Goal: Information Seeking & Learning: Learn about a topic

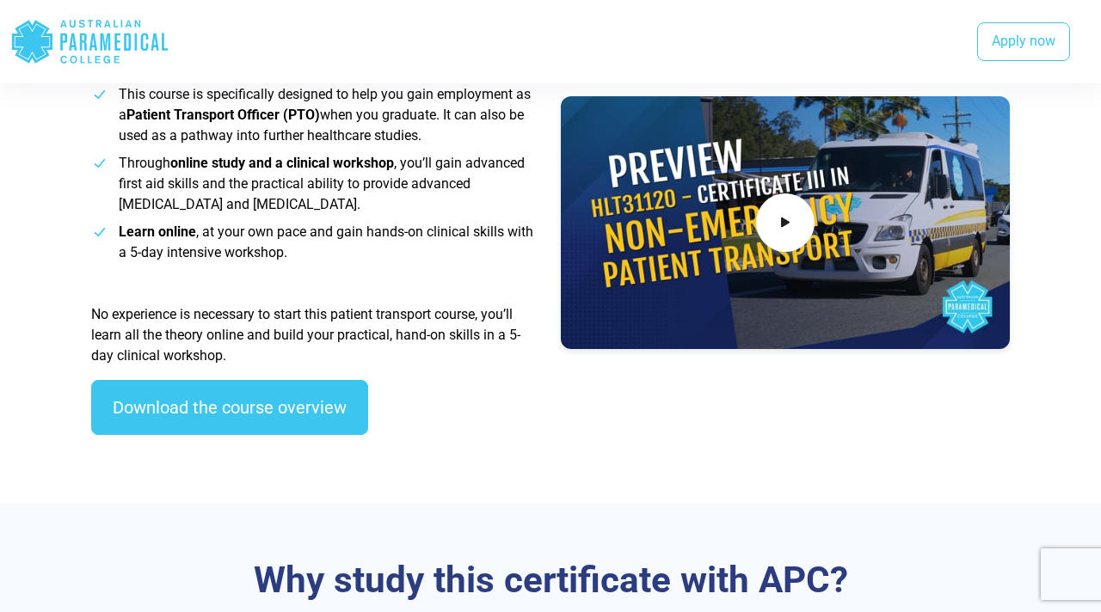
scroll to position [632, 0]
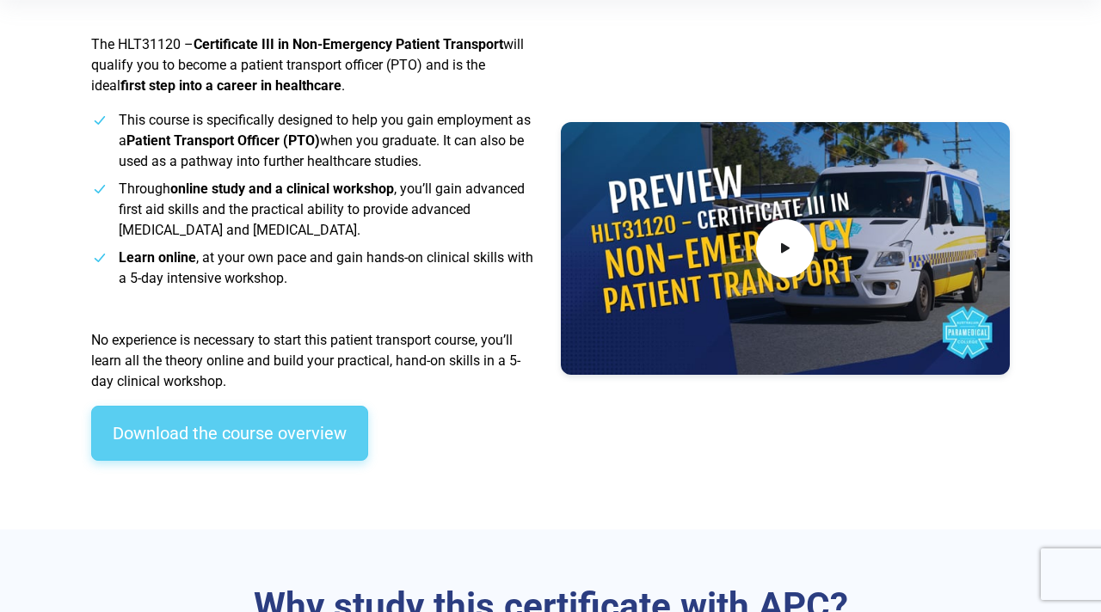
click at [327, 433] on link "Download the course overview" at bounding box center [229, 433] width 277 height 55
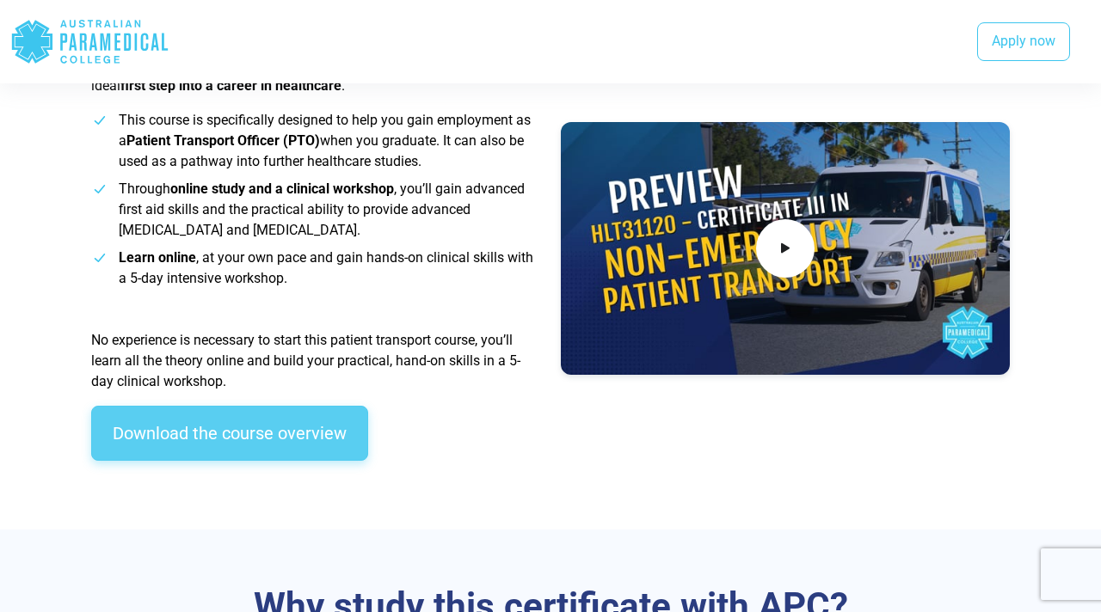
scroll to position [1579, 0]
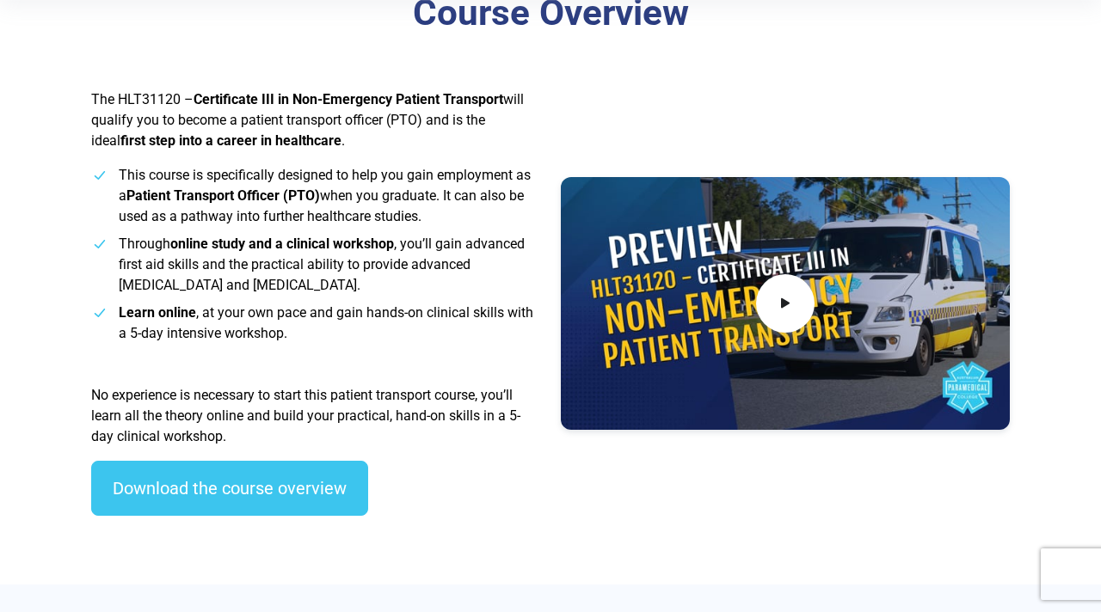
scroll to position [592, 0]
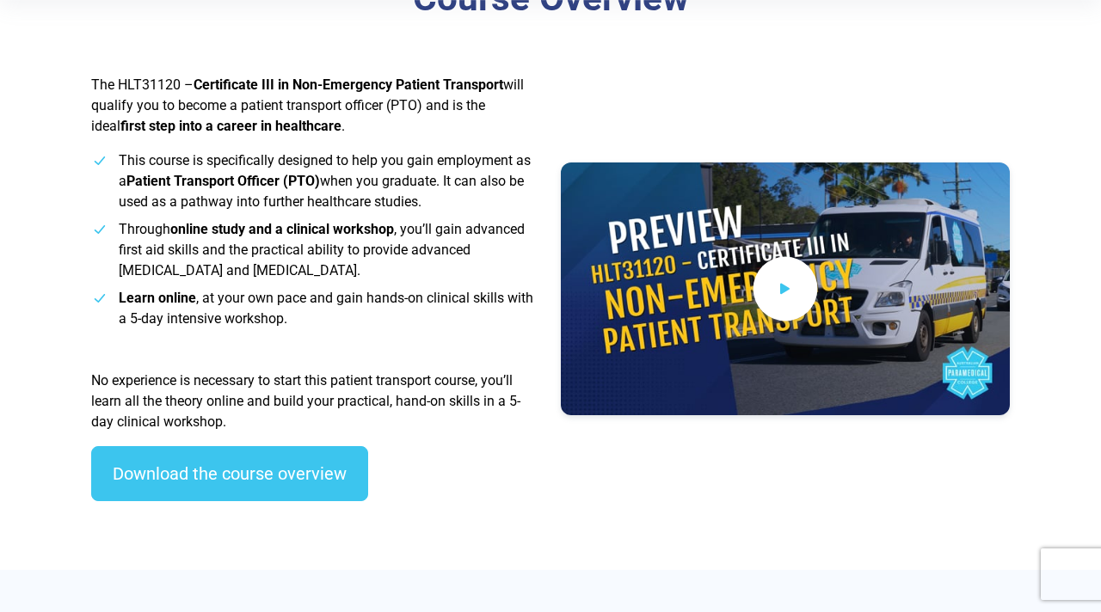
click at [786, 291] on icon at bounding box center [785, 288] width 19 height 28
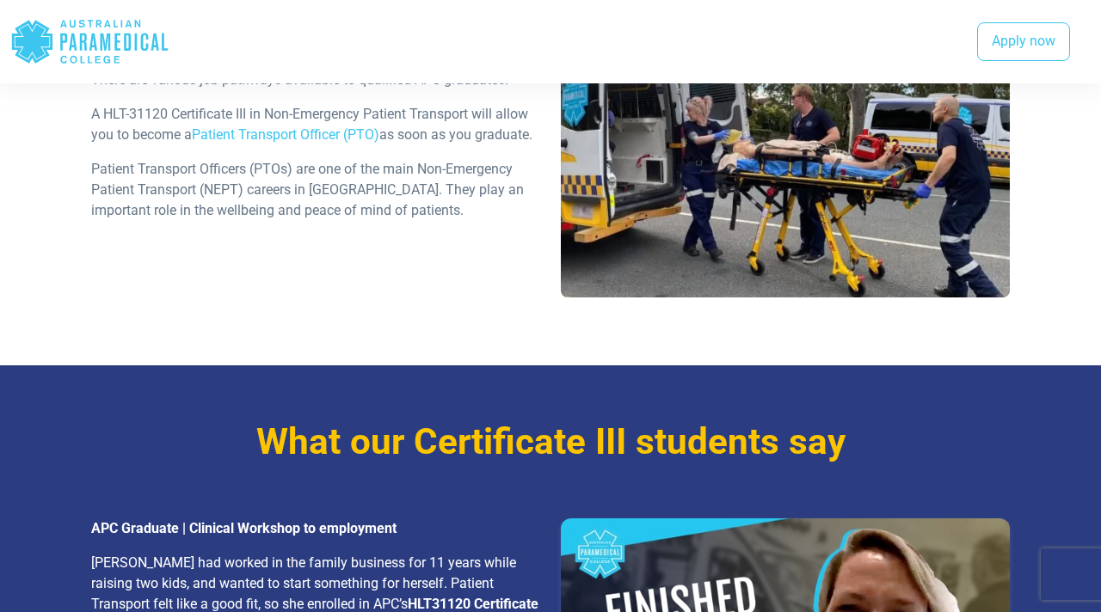
scroll to position [2399, 0]
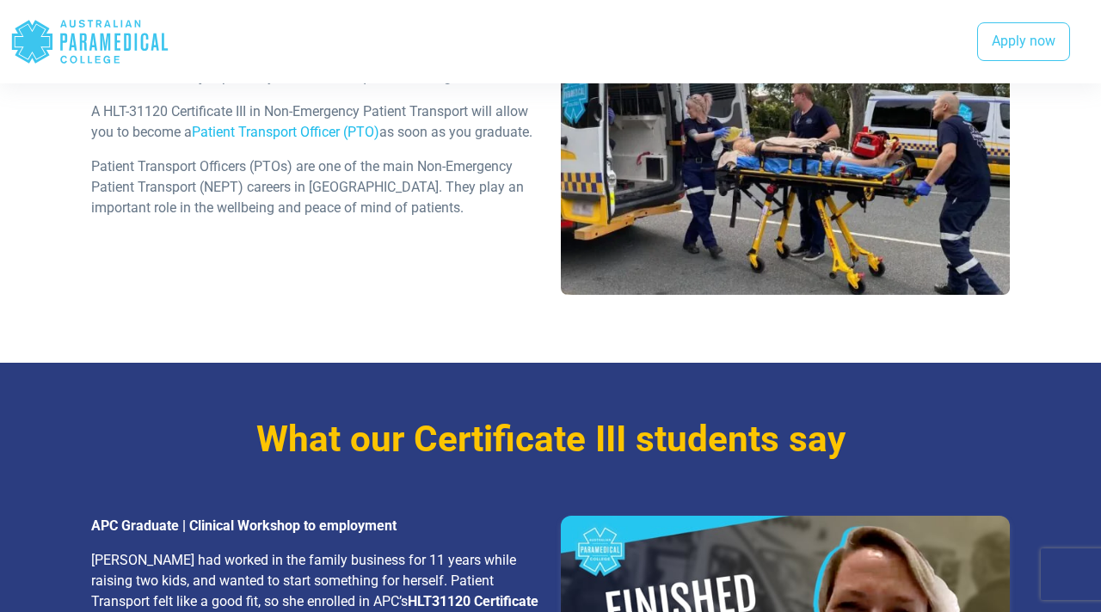
click at [305, 125] on link "Patient Transport Officer (PTO)" at bounding box center [286, 132] width 188 height 16
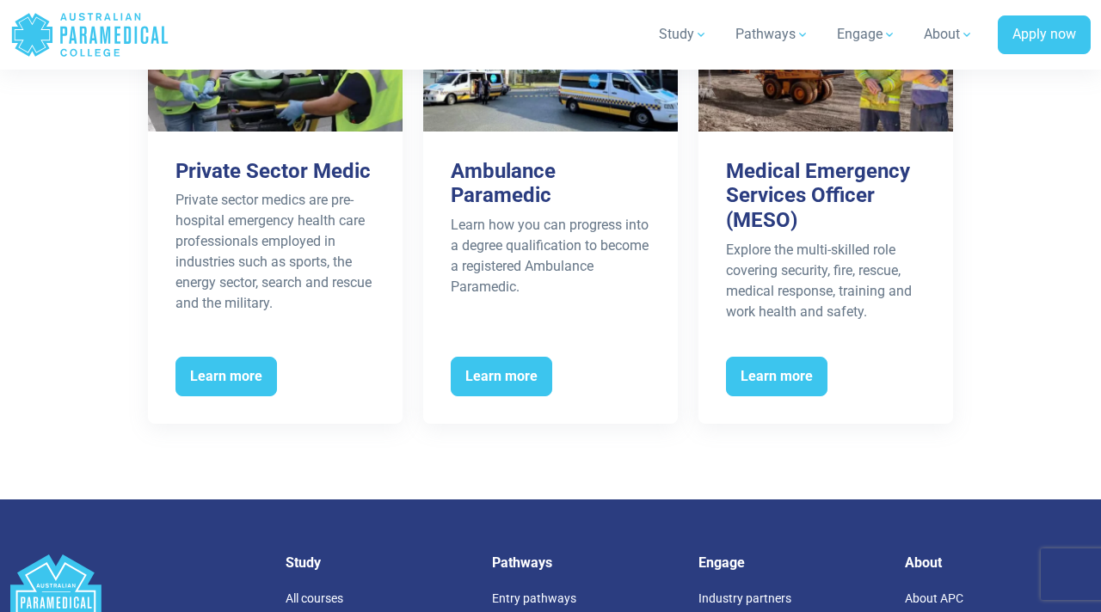
scroll to position [2786, 0]
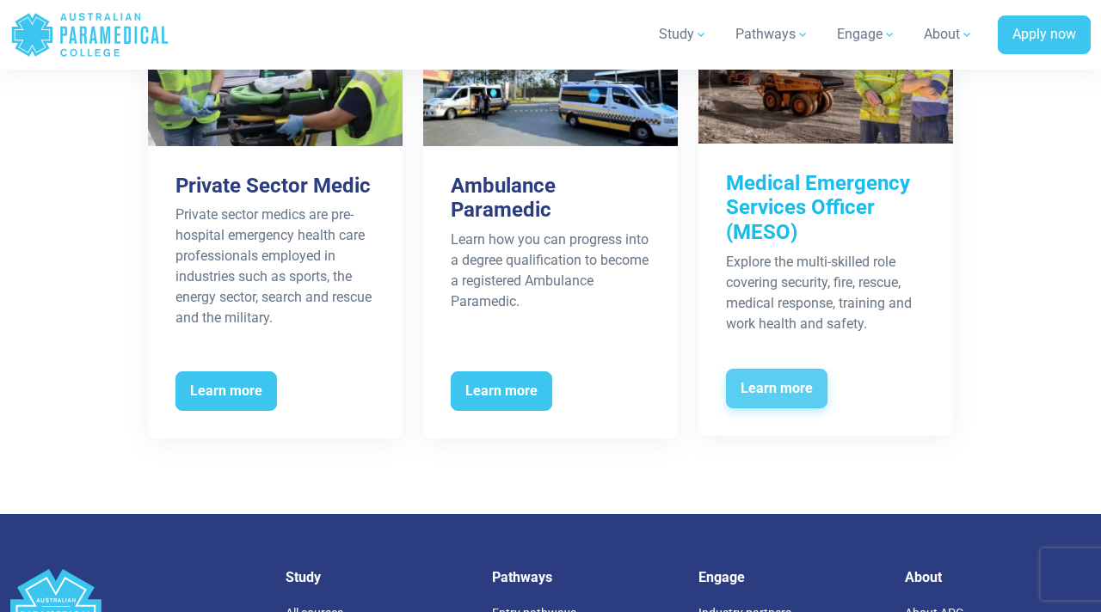
click at [807, 398] on span "Learn more" at bounding box center [777, 389] width 102 height 40
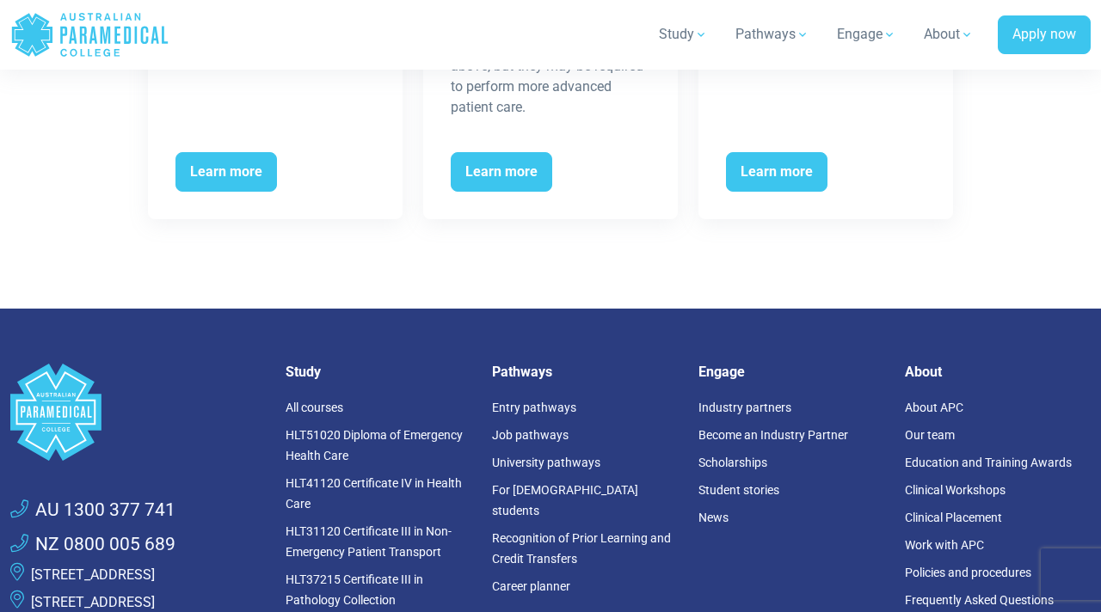
scroll to position [3815, 0]
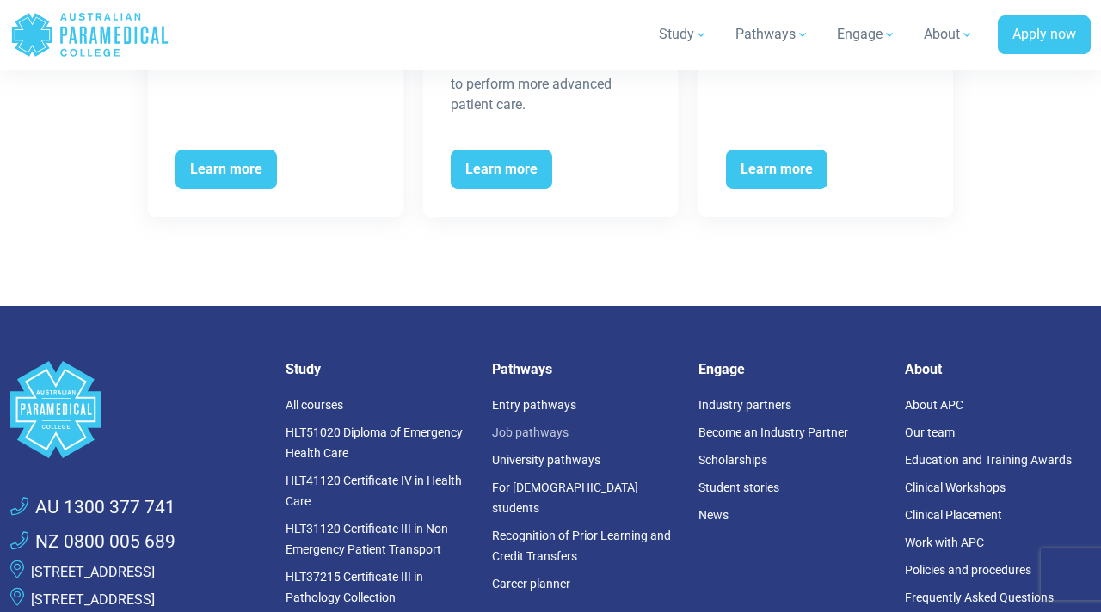
click at [545, 426] on link "Job pathways" at bounding box center [530, 433] width 77 height 14
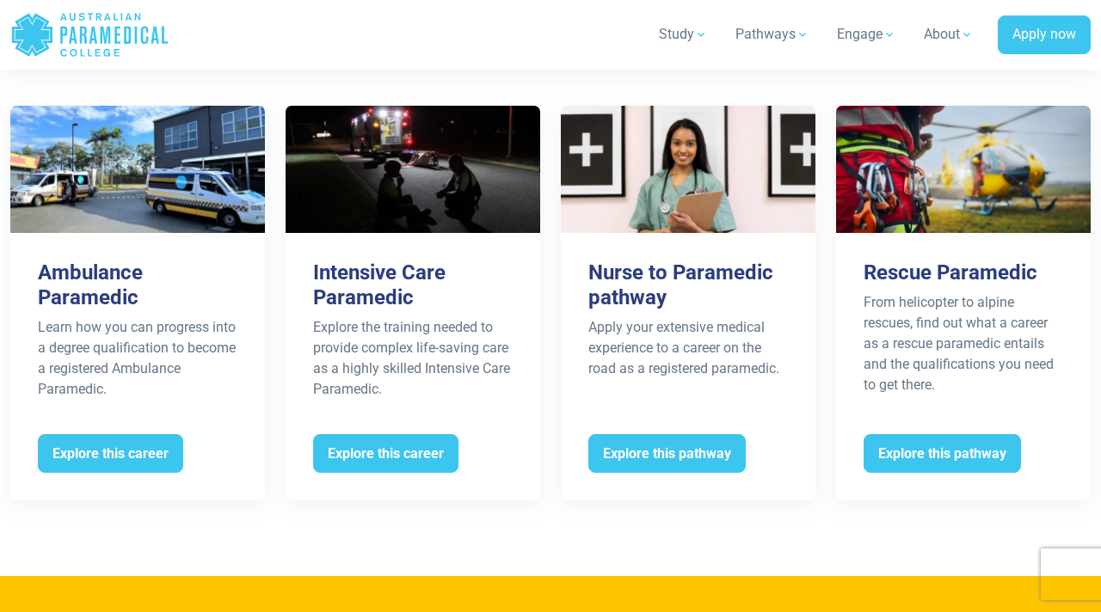
scroll to position [3492, 0]
